Goal: Complete application form

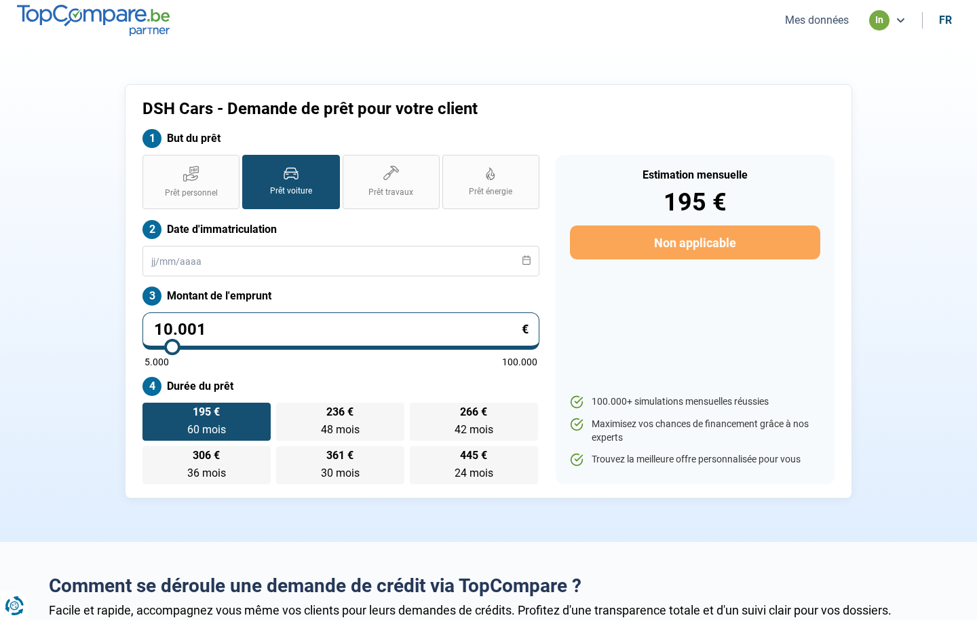
click at [819, 23] on button "Mes données" at bounding box center [817, 20] width 72 height 14
